Goal: Task Accomplishment & Management: Use online tool/utility

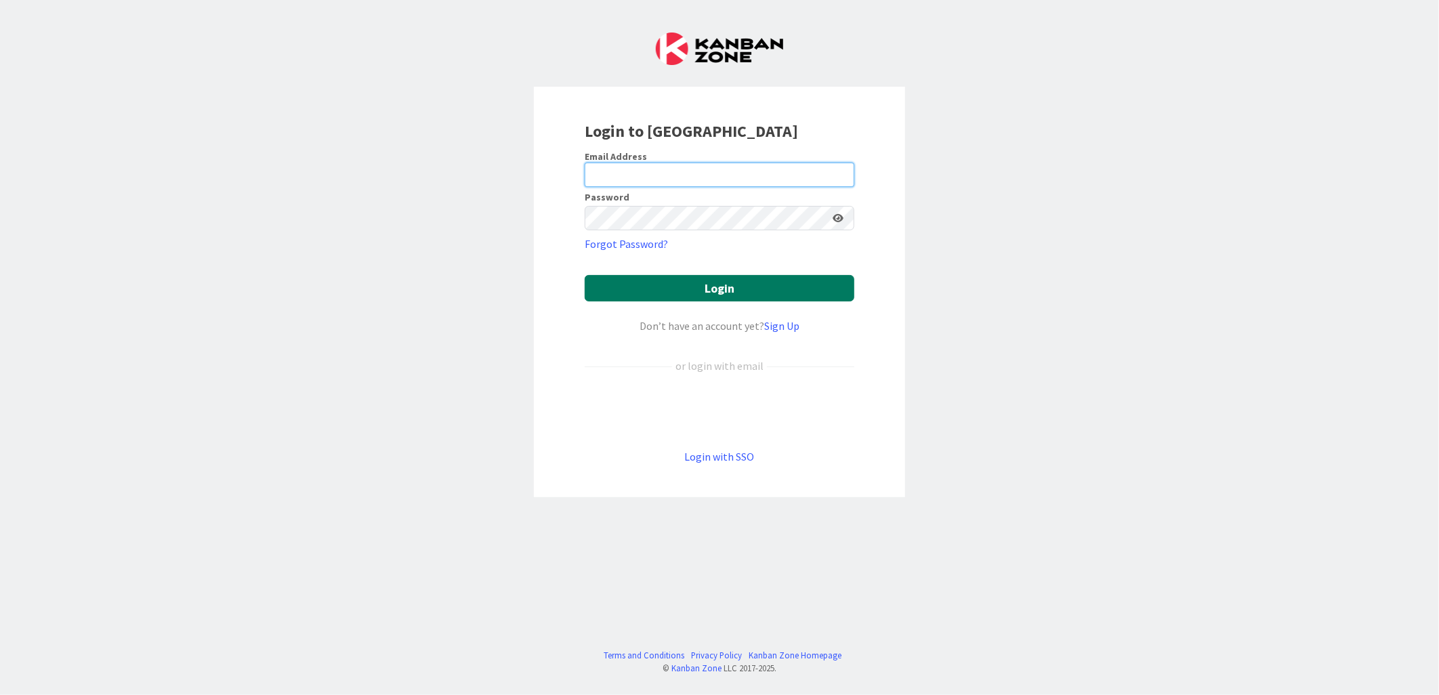
type input "[PERSON_NAME][EMAIL_ADDRESS][PERSON_NAME][DOMAIN_NAME][US_STATE]"
click at [720, 290] on button "Login" at bounding box center [720, 288] width 270 height 26
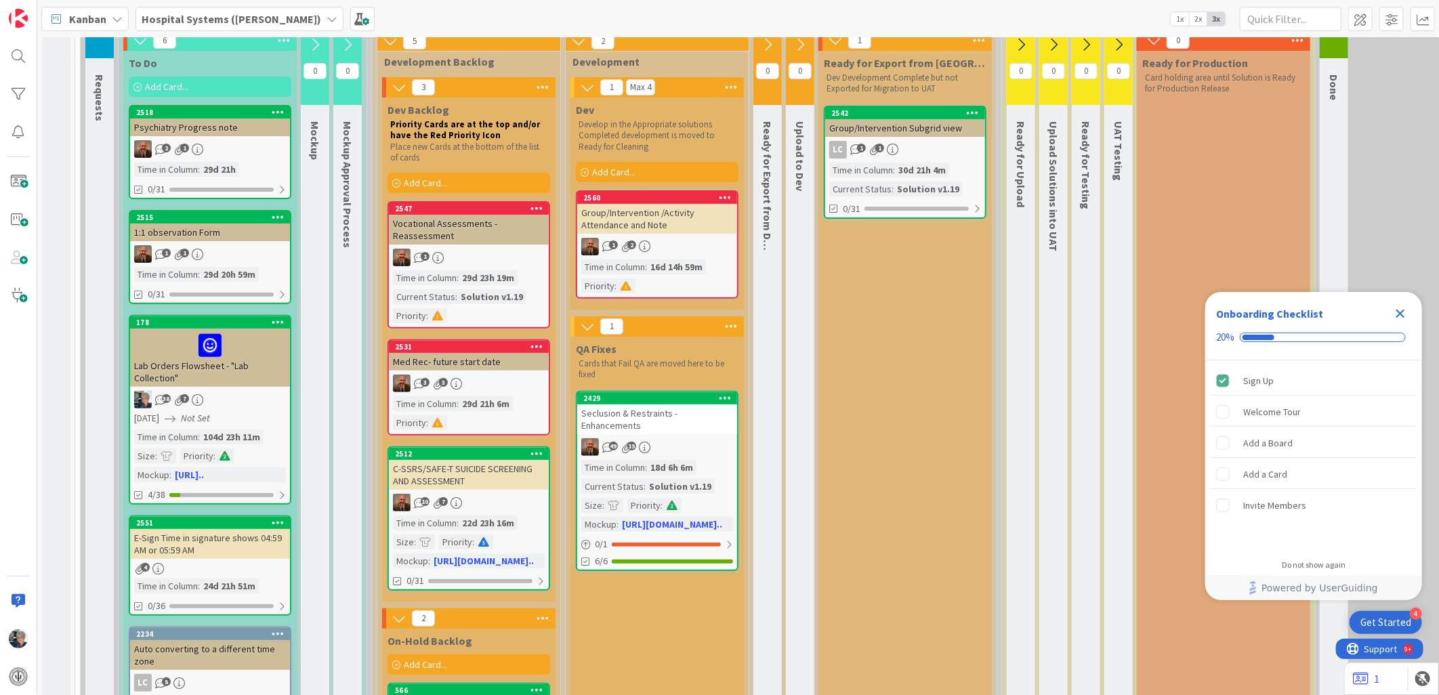
click at [651, 463] on div "18d 6h 6m" at bounding box center [671, 467] width 49 height 15
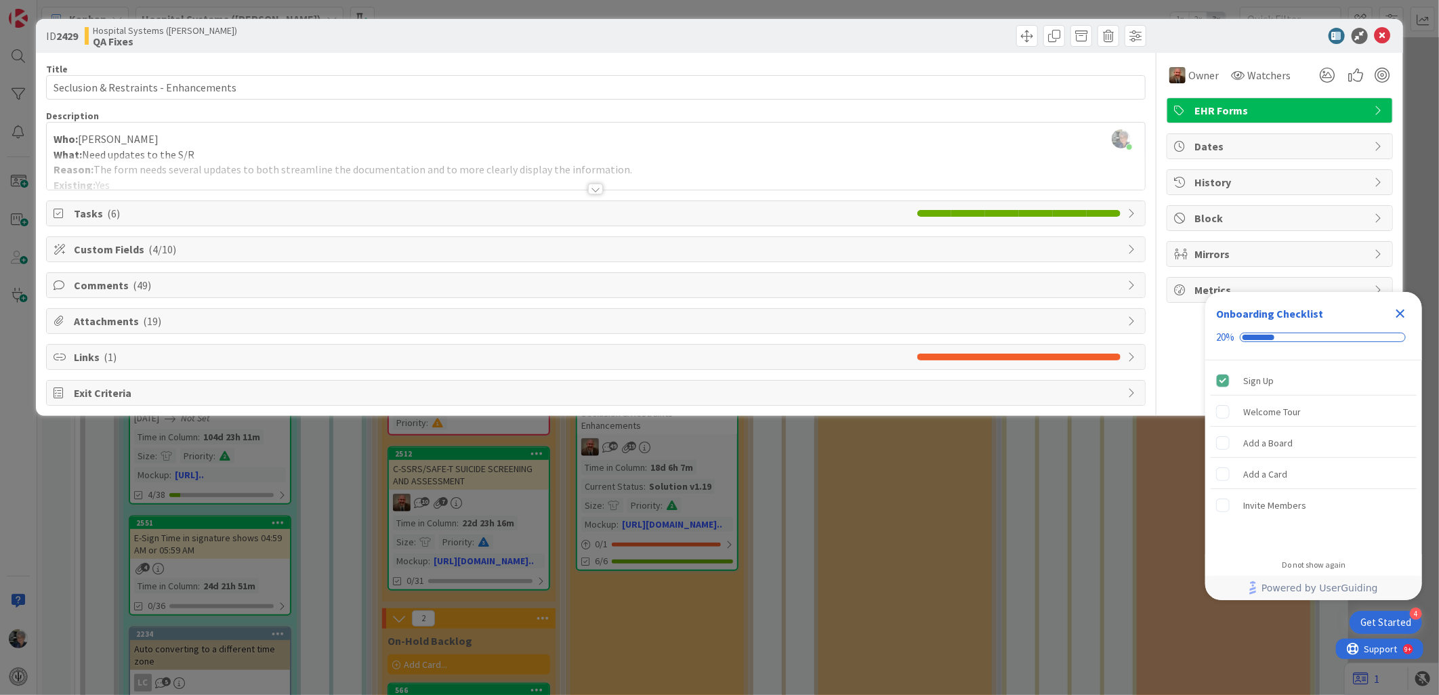
click at [144, 281] on span "( 49 )" at bounding box center [142, 285] width 18 height 14
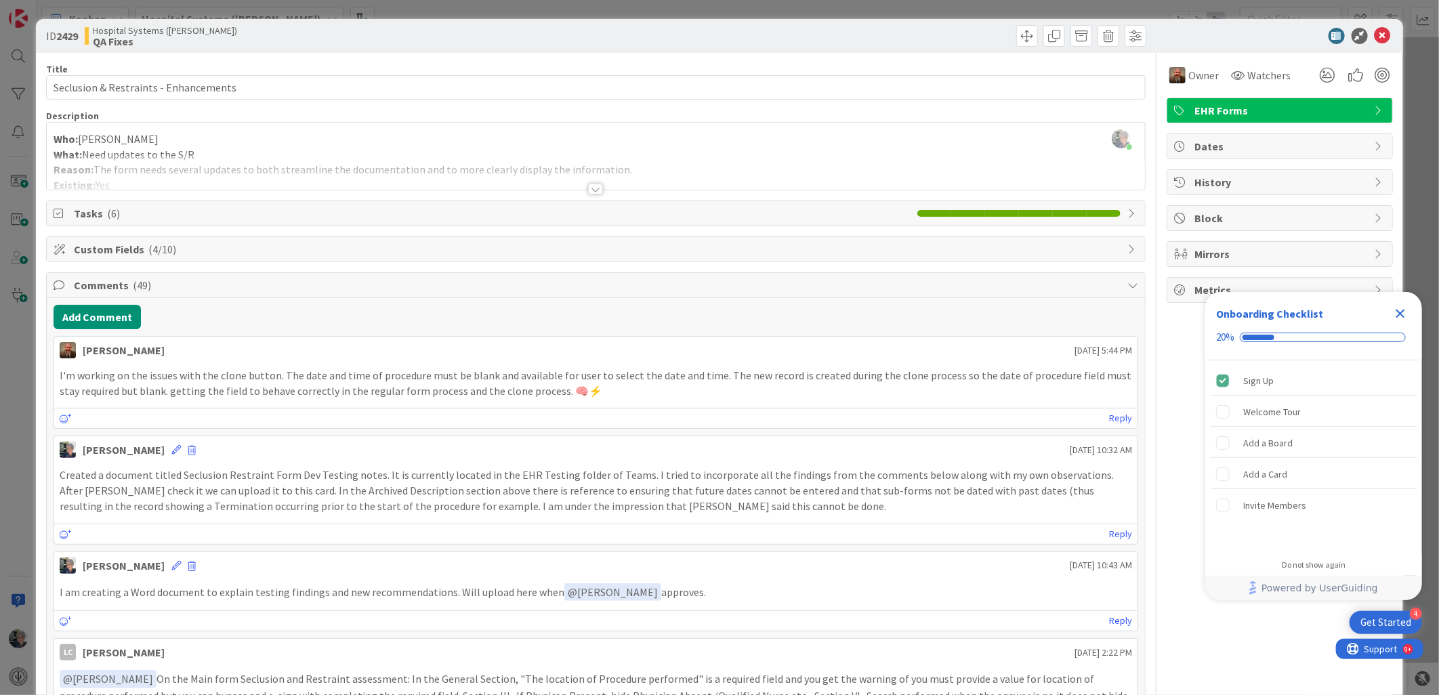
click at [588, 185] on div at bounding box center [595, 189] width 15 height 11
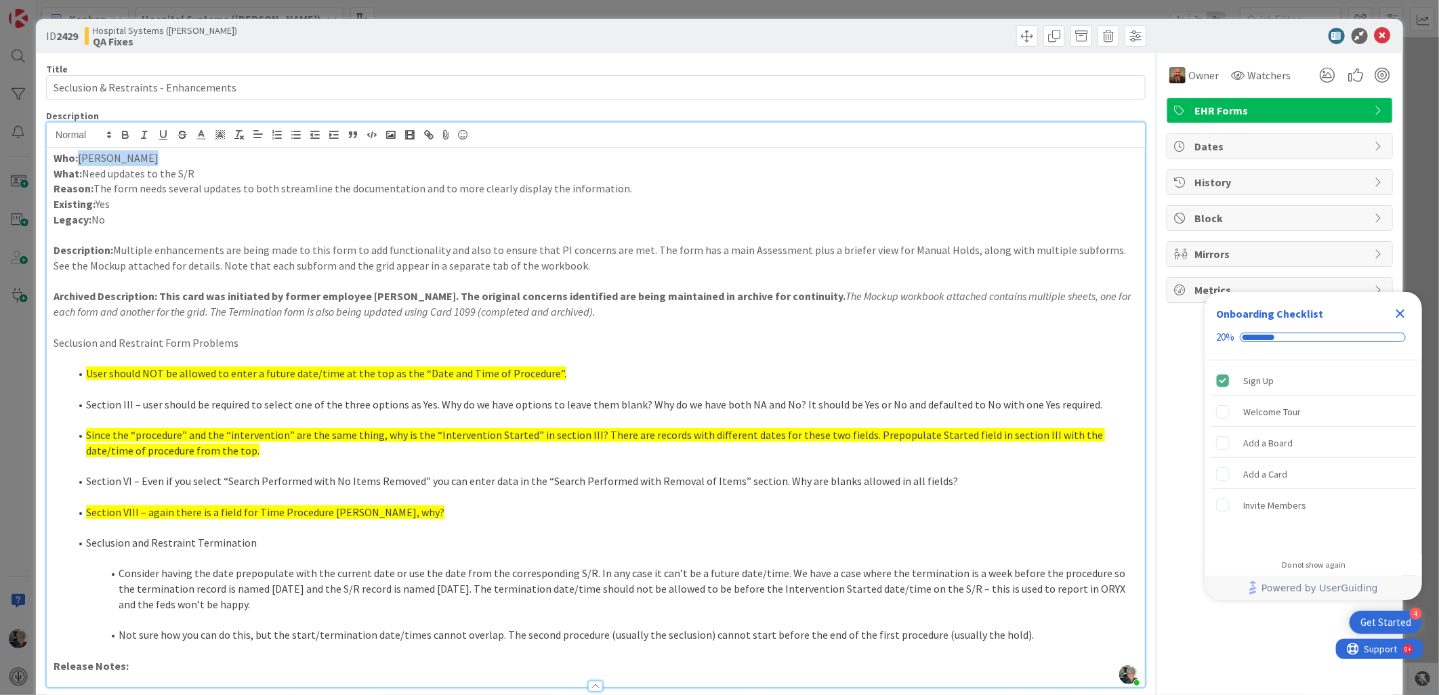
drag, startPoint x: 148, startPoint y: 157, endPoint x: 82, endPoint y: 161, distance: 65.8
click at [82, 161] on p "Who: [PERSON_NAME]" at bounding box center [596, 158] width 1085 height 16
click at [1374, 29] on icon at bounding box center [1382, 36] width 16 height 16
